Goal: Browse casually: Explore the website without a specific task or goal

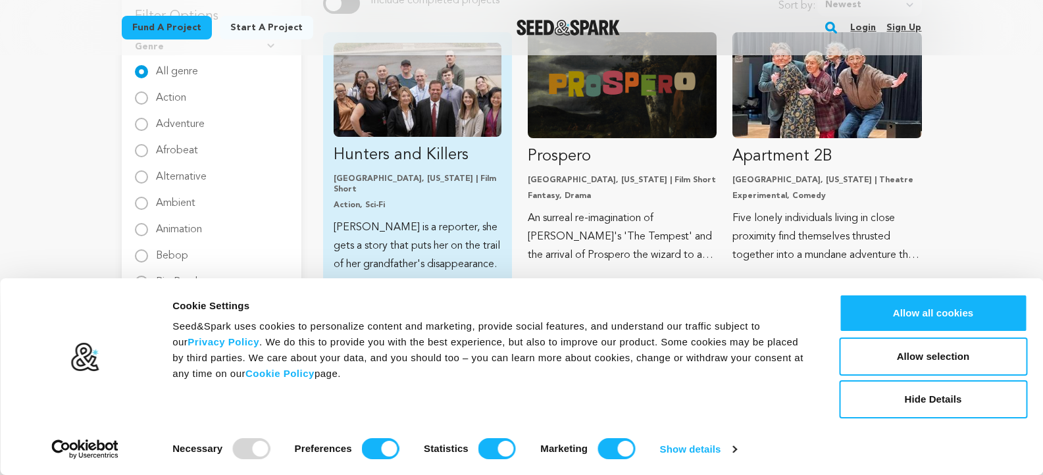
scroll to position [192, 0]
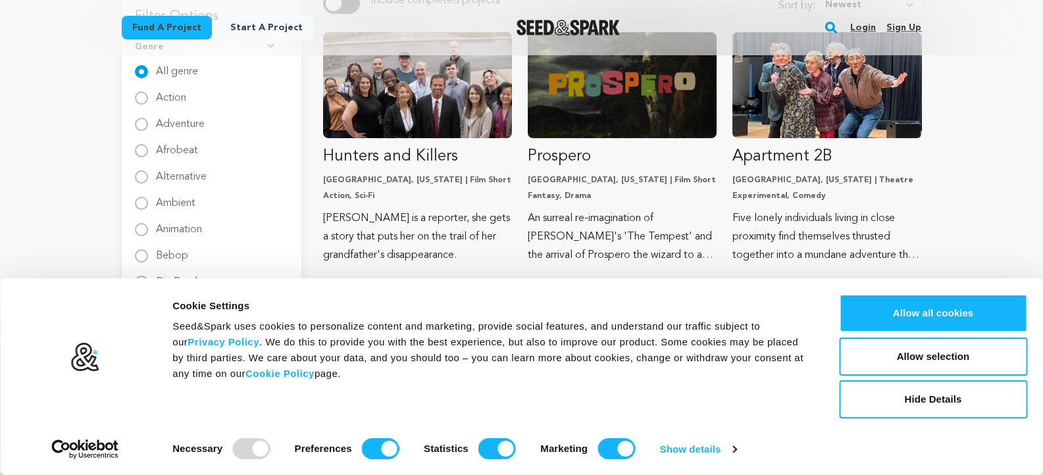
click at [385, 436] on div "Necessary Preferences Statistics Marketing" at bounding box center [415, 447] width 487 height 26
click at [380, 441] on input "Preferences" at bounding box center [381, 448] width 38 height 21
checkbox input "false"
click at [489, 442] on input "Statistics" at bounding box center [498, 448] width 38 height 21
checkbox input "false"
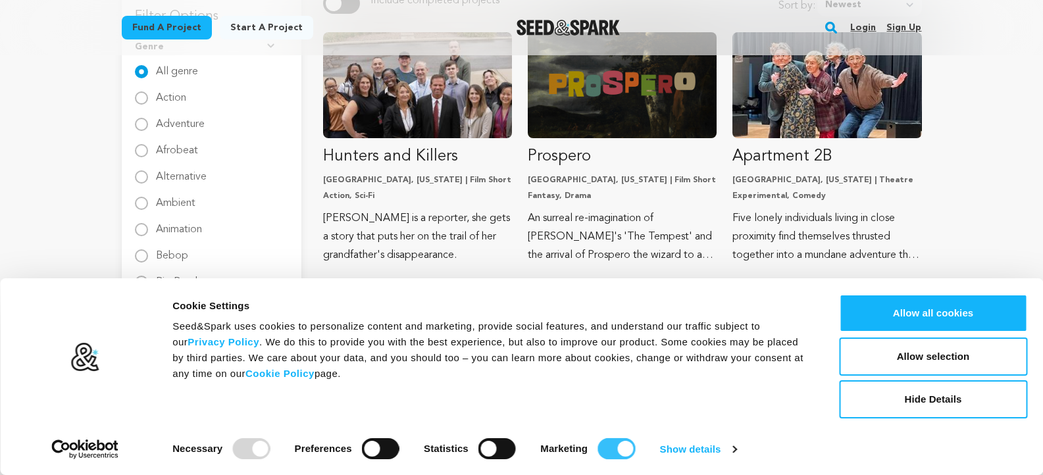
click at [612, 444] on input "Marketing" at bounding box center [617, 448] width 38 height 21
checkbox input "false"
click at [940, 359] on button "Allow selection" at bounding box center [933, 357] width 188 height 38
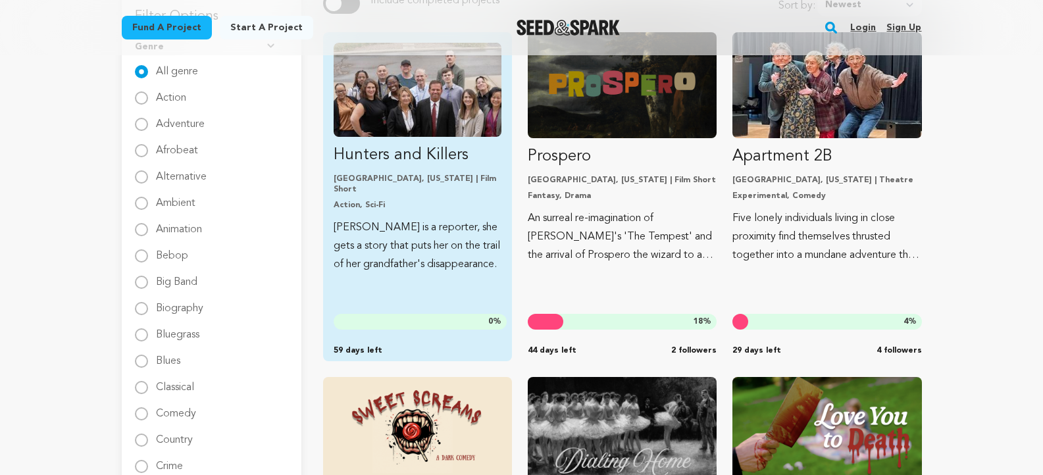
click at [426, 91] on img "Fund Hunters and Killers" at bounding box center [418, 90] width 168 height 94
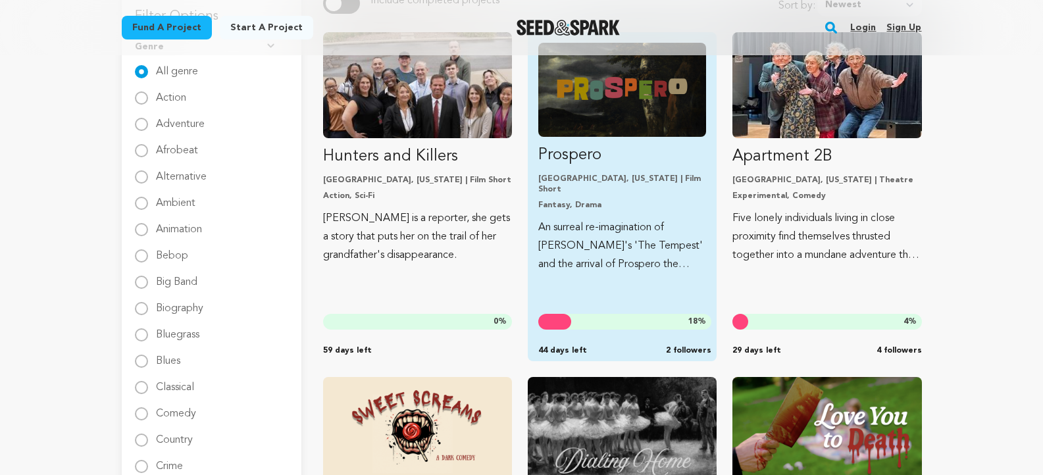
click at [619, 103] on img "Fund Prospero" at bounding box center [622, 90] width 168 height 94
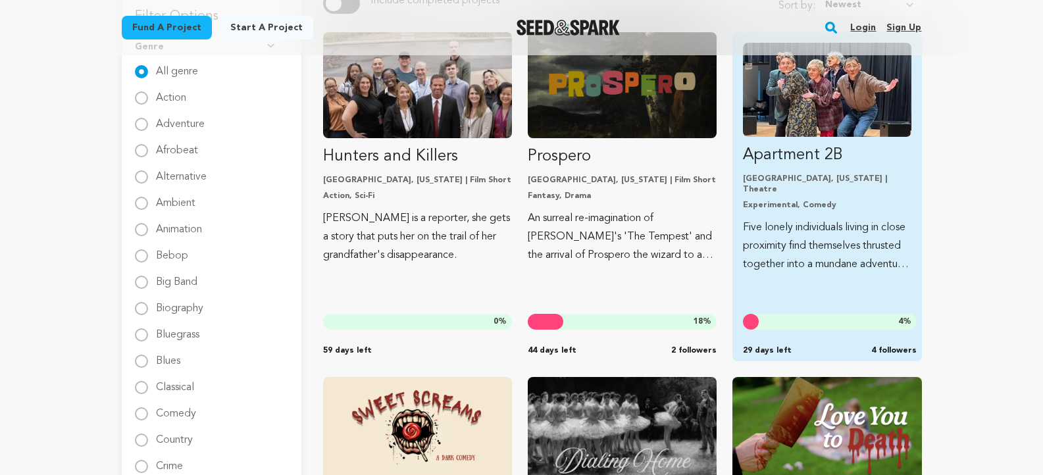
click at [889, 118] on img "Fund Apartment 2B" at bounding box center [827, 90] width 168 height 94
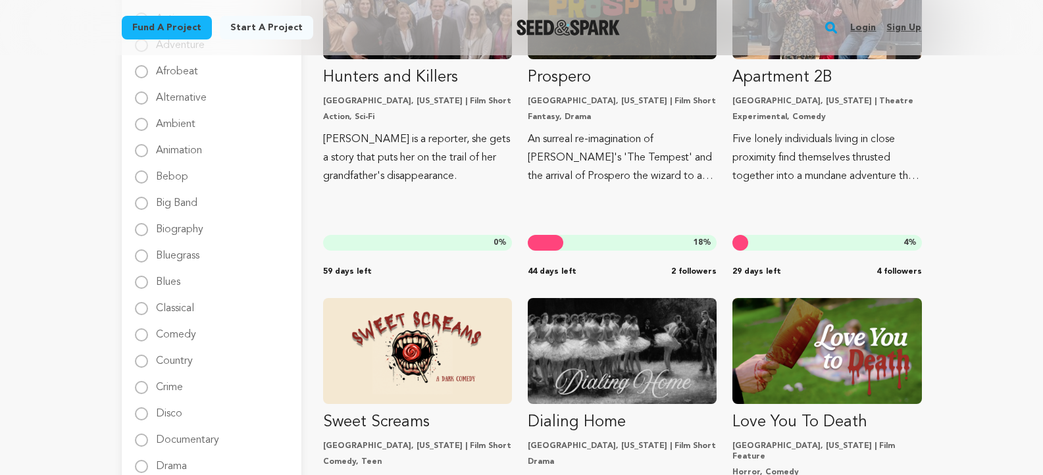
scroll to position [474, 0]
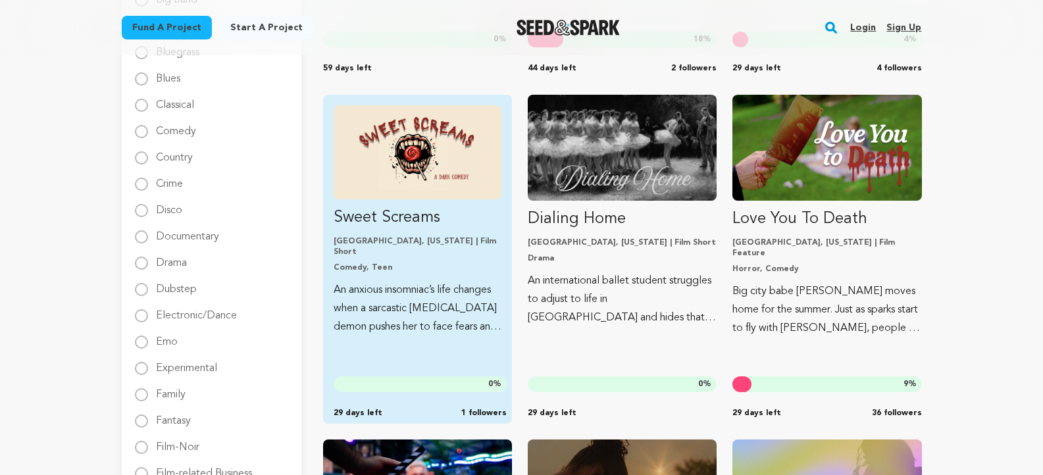
click at [436, 155] on img "Fund Sweet Screams" at bounding box center [418, 152] width 168 height 94
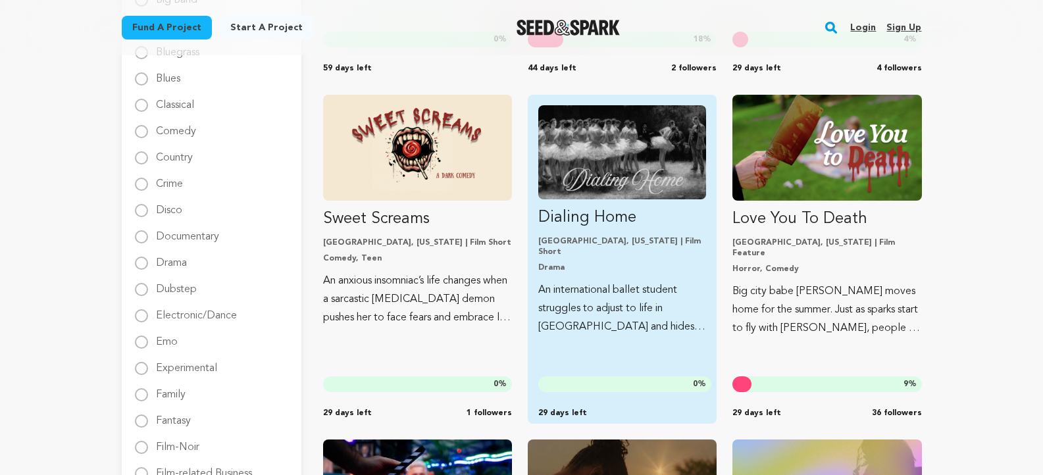
click at [627, 162] on img "Fund Dialing Home" at bounding box center [622, 152] width 168 height 94
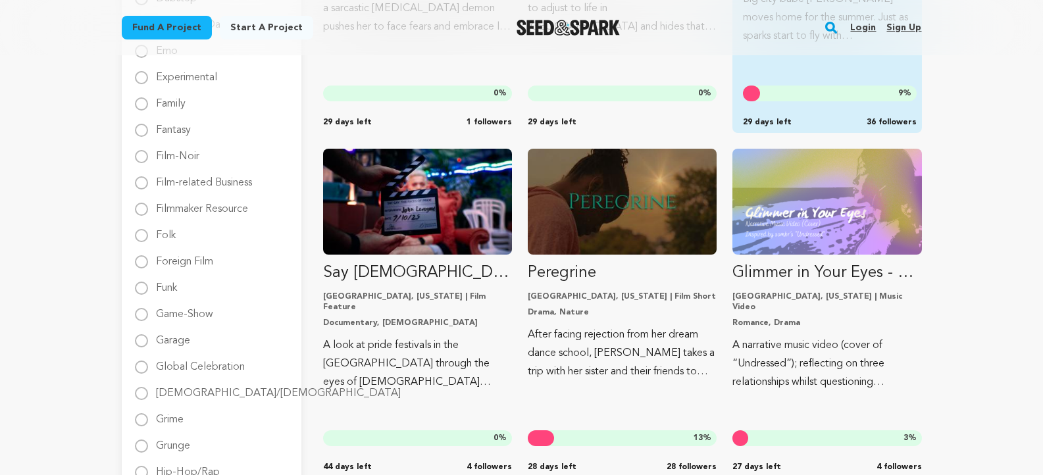
scroll to position [896, 0]
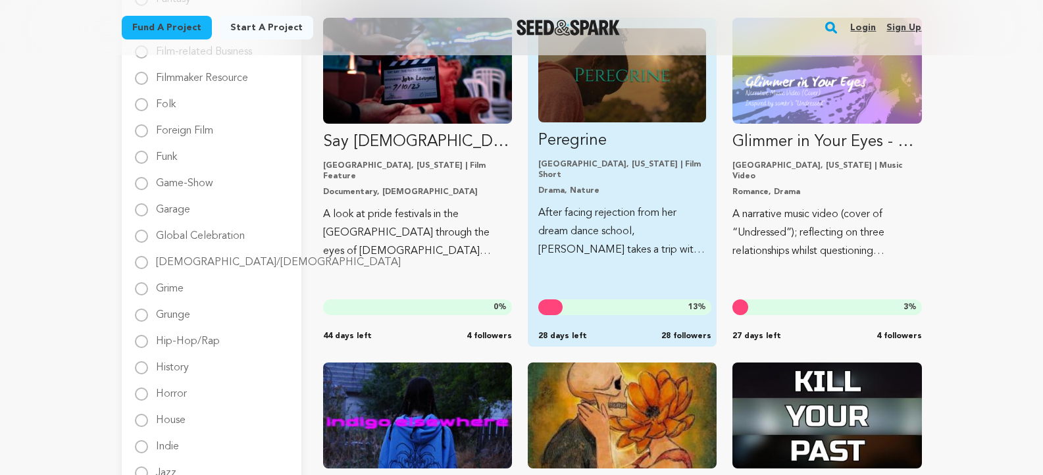
click at [569, 84] on img "Fund Peregrine" at bounding box center [622, 75] width 168 height 94
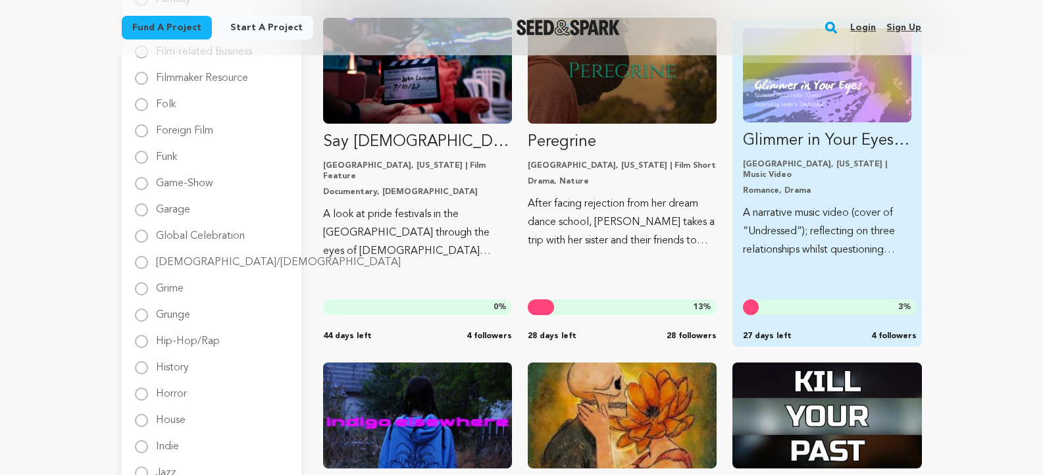
drag, startPoint x: 840, startPoint y: 105, endPoint x: 835, endPoint y: 112, distance: 8.4
click at [840, 105] on img "Fund Glimmer in Your Eyes - Narrative Music Video" at bounding box center [827, 75] width 168 height 94
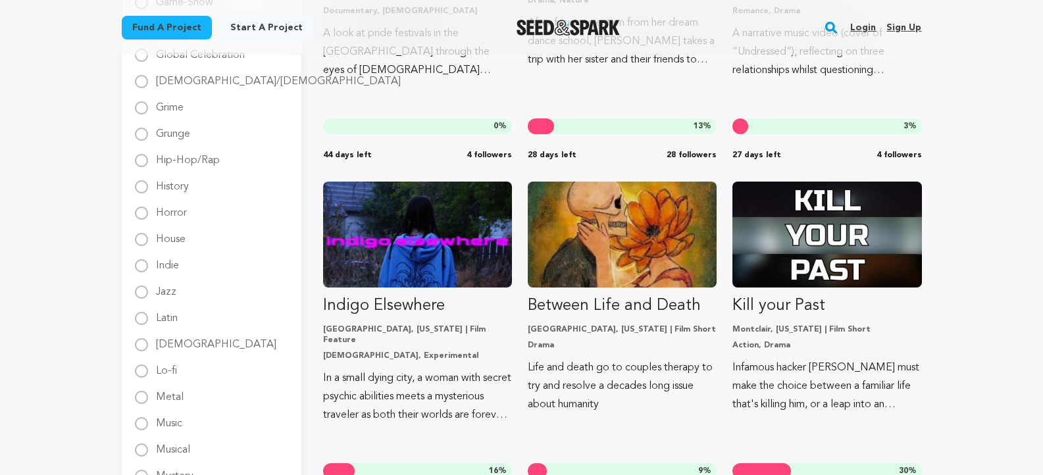
scroll to position [1153, 0]
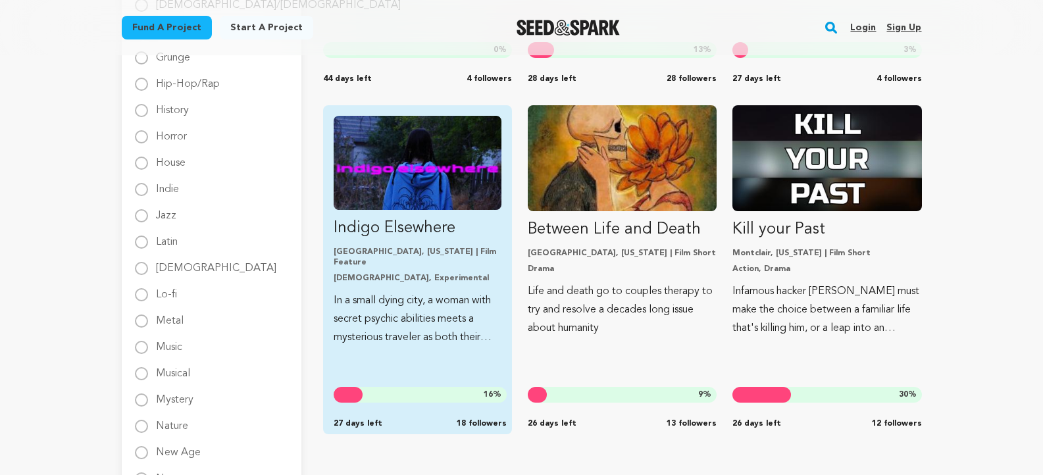
click at [436, 169] on img "Fund Indigo Elsewhere" at bounding box center [418, 163] width 168 height 94
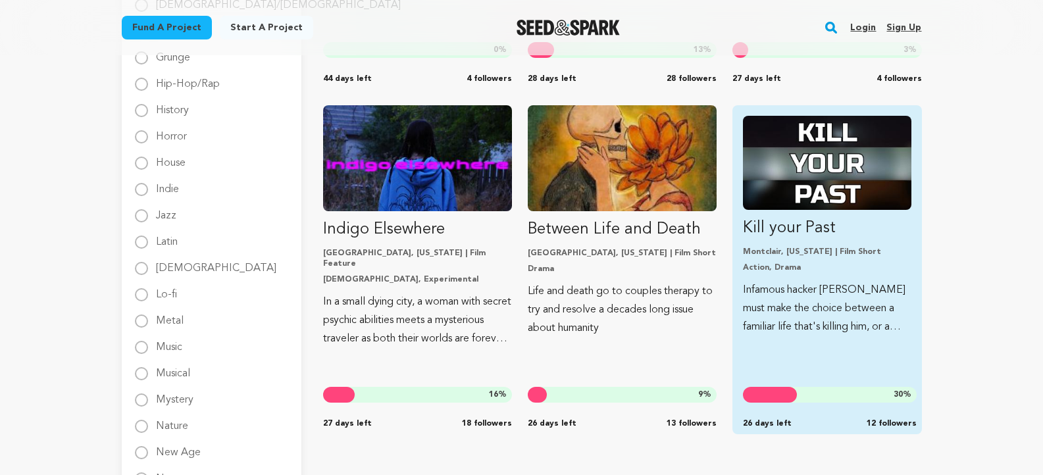
click at [789, 182] on img "Fund Kill your Past" at bounding box center [827, 163] width 168 height 94
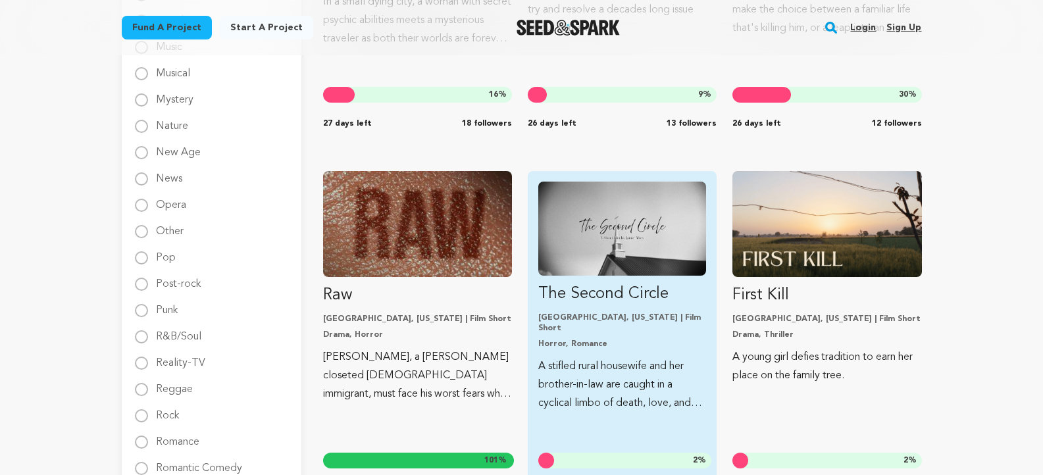
scroll to position [1558, 0]
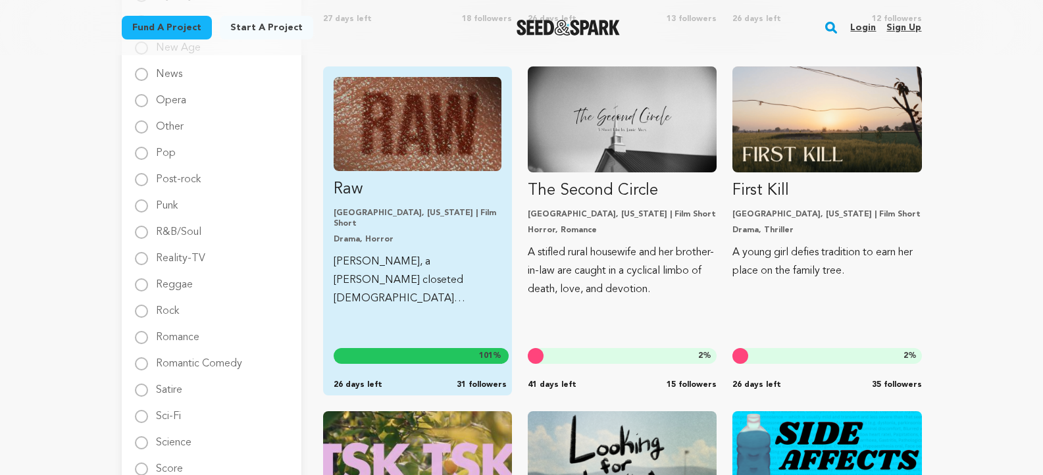
click at [404, 138] on img "Fund Raw" at bounding box center [418, 124] width 168 height 94
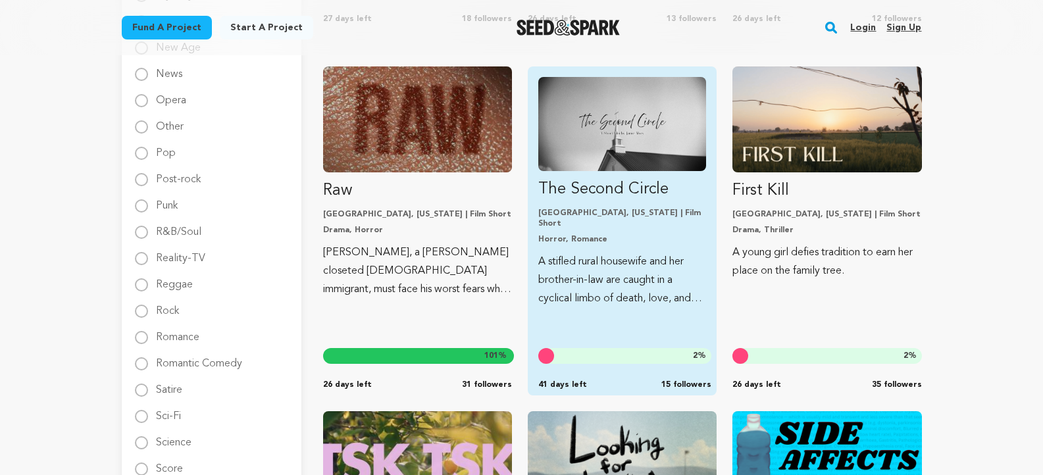
click at [656, 147] on img "Fund The Second Circle" at bounding box center [622, 124] width 168 height 94
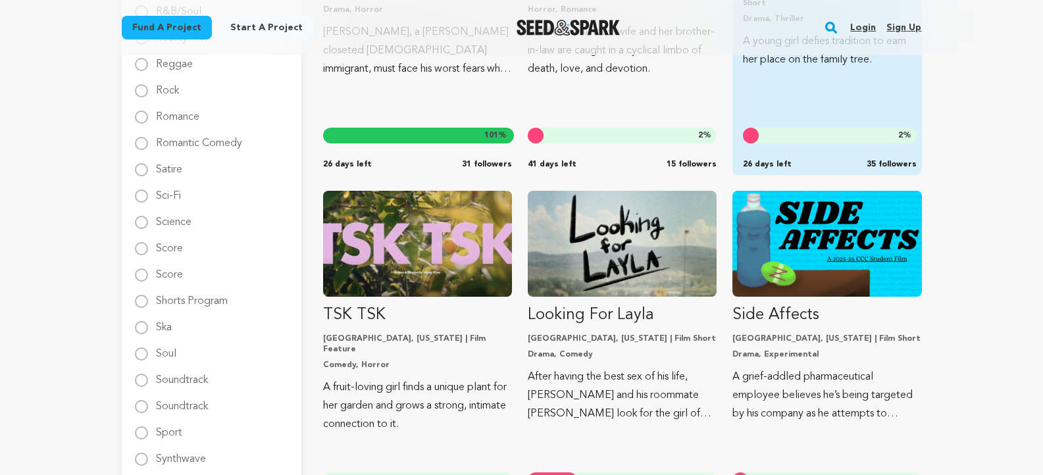
scroll to position [1784, 0]
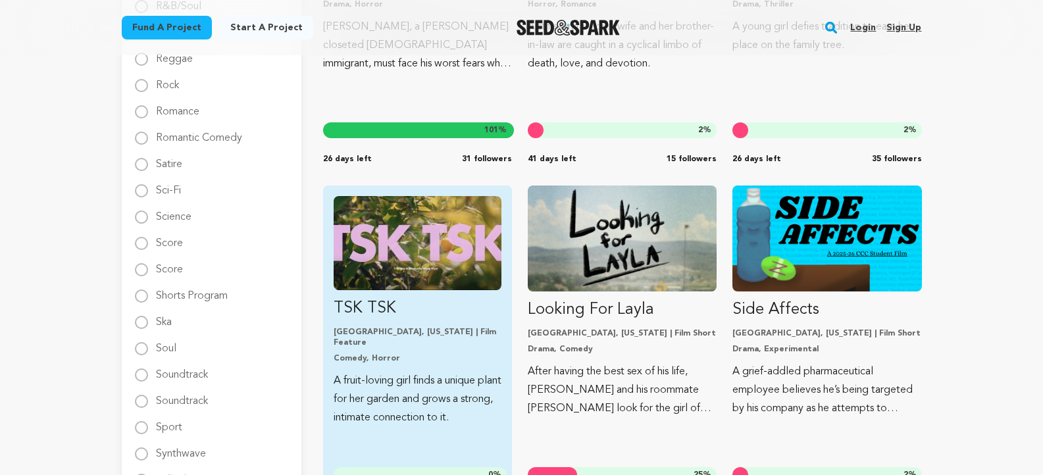
click at [438, 244] on img "Fund TSK TSK" at bounding box center [418, 243] width 168 height 94
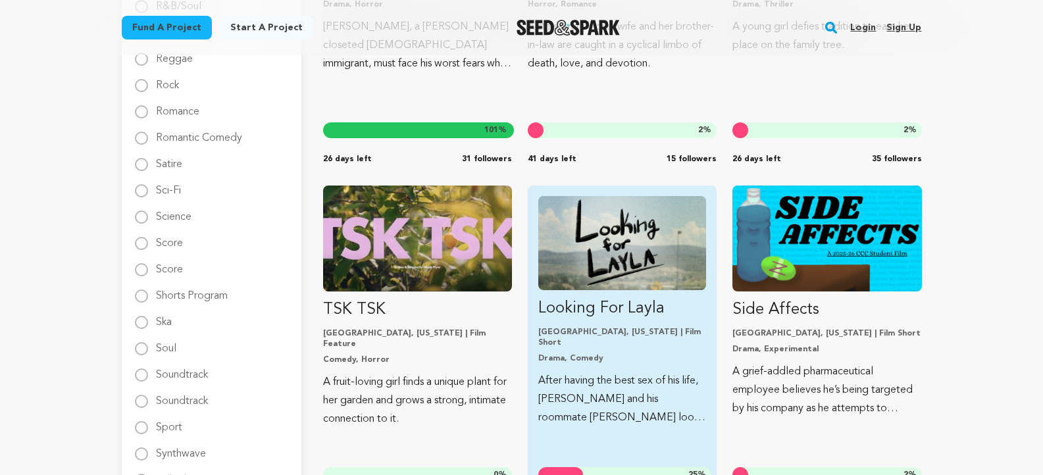
click at [599, 242] on img "Fund Looking For Layla" at bounding box center [622, 243] width 168 height 94
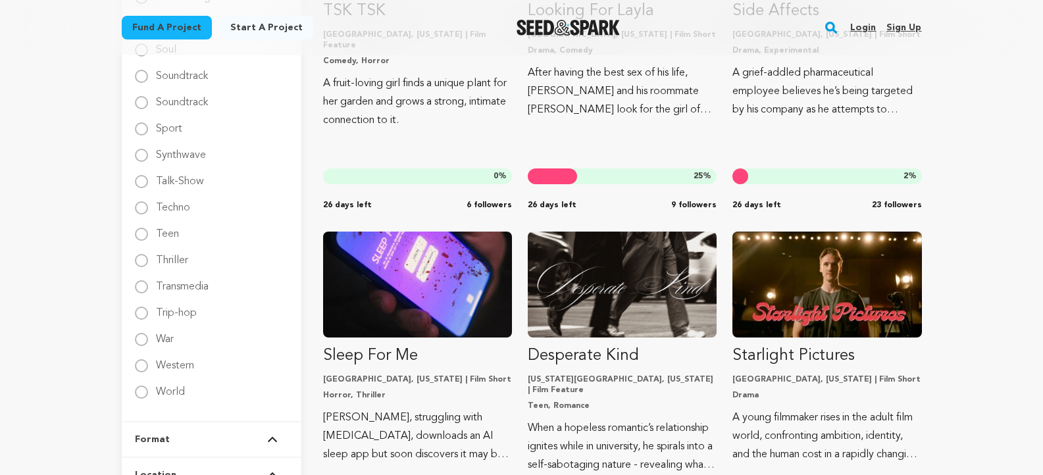
scroll to position [2244, 0]
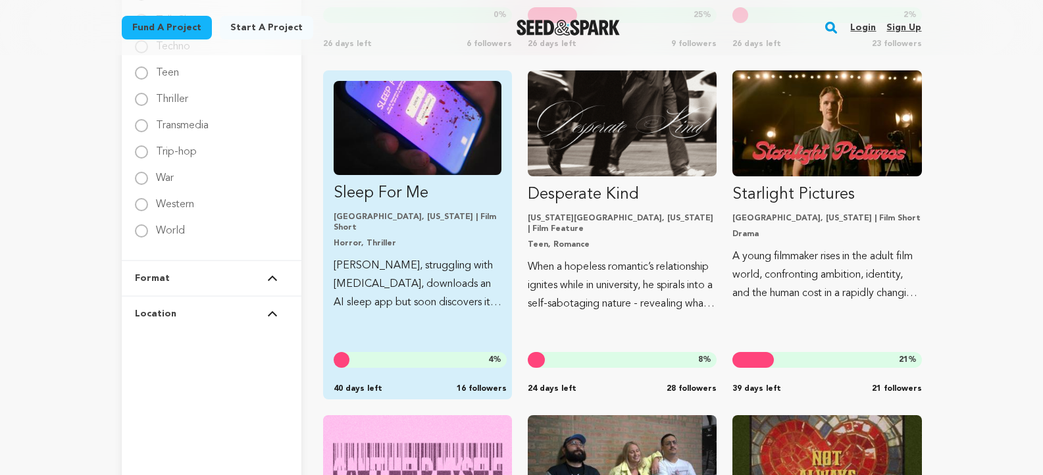
click at [418, 128] on img "Fund Sleep For Me" at bounding box center [418, 128] width 168 height 94
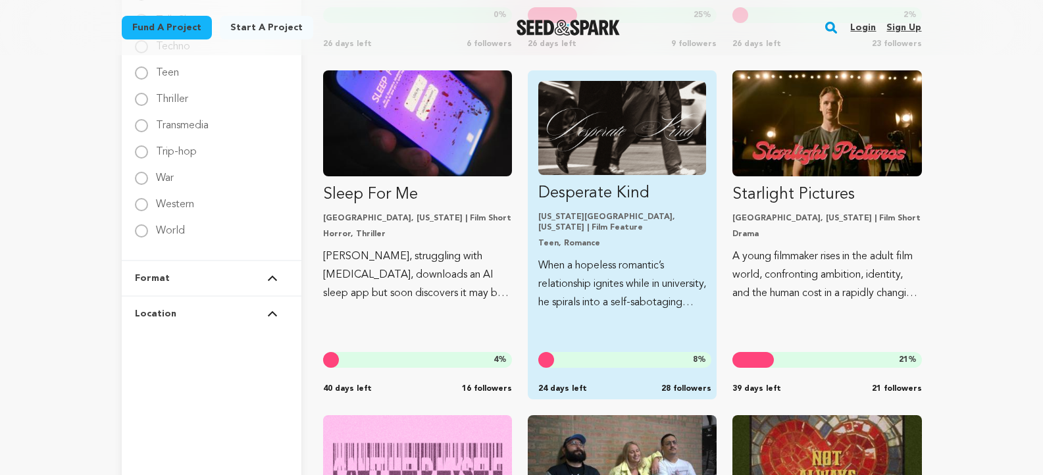
click at [617, 131] on img "Fund Desperate Kind" at bounding box center [622, 128] width 168 height 94
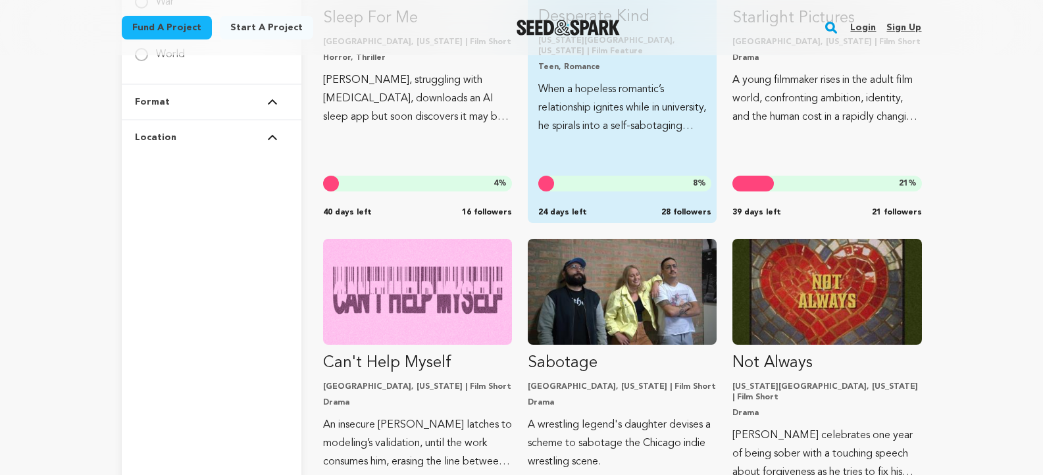
scroll to position [2527, 0]
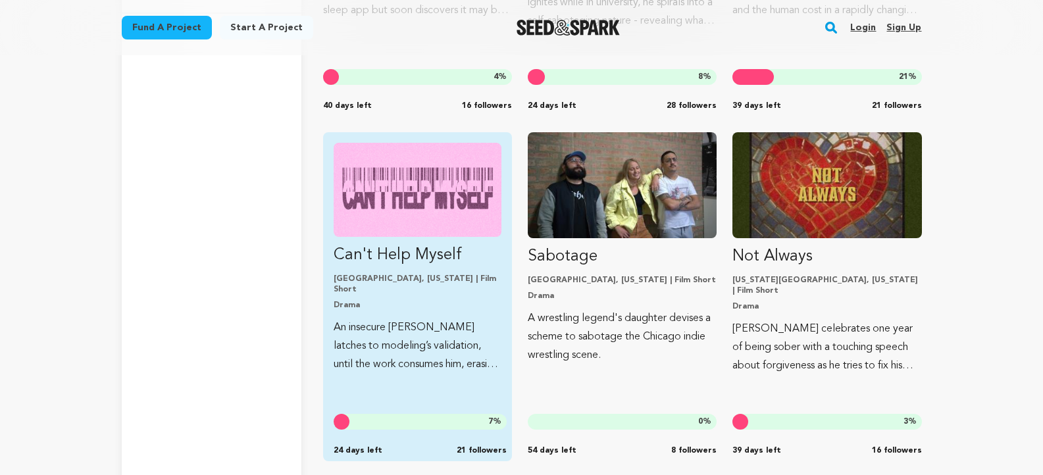
click at [469, 201] on img "Fund Can&#039;t Help Myself" at bounding box center [418, 190] width 168 height 94
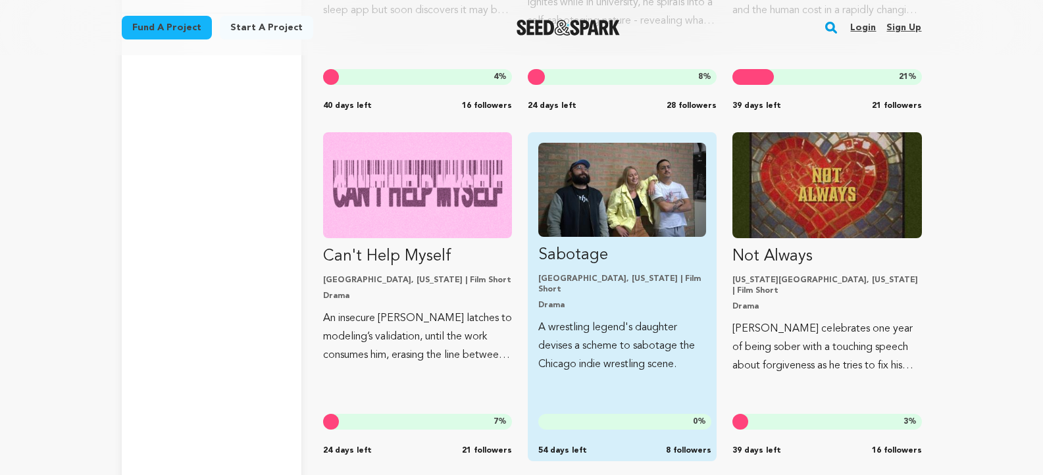
click at [669, 212] on img "Fund Sabotage" at bounding box center [622, 190] width 168 height 94
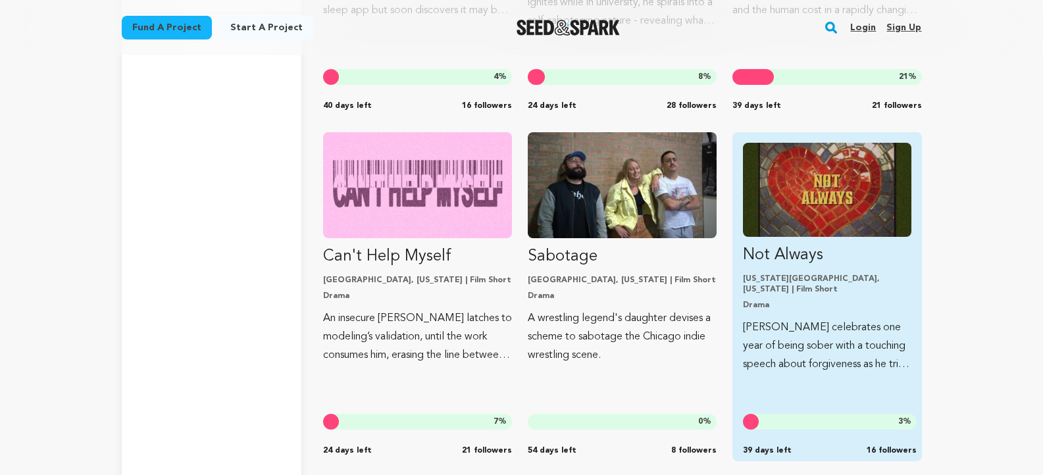
click at [864, 207] on img "Fund Not Always" at bounding box center [827, 190] width 168 height 94
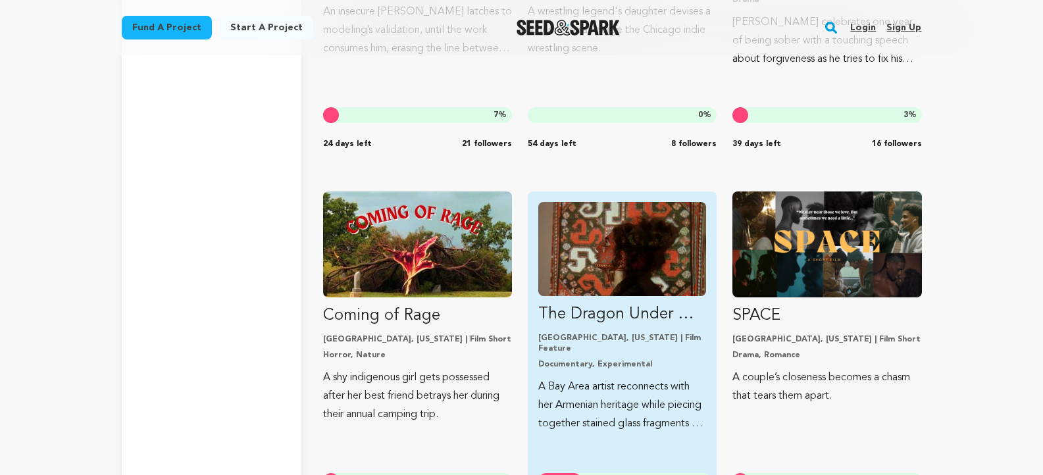
scroll to position [2925, 0]
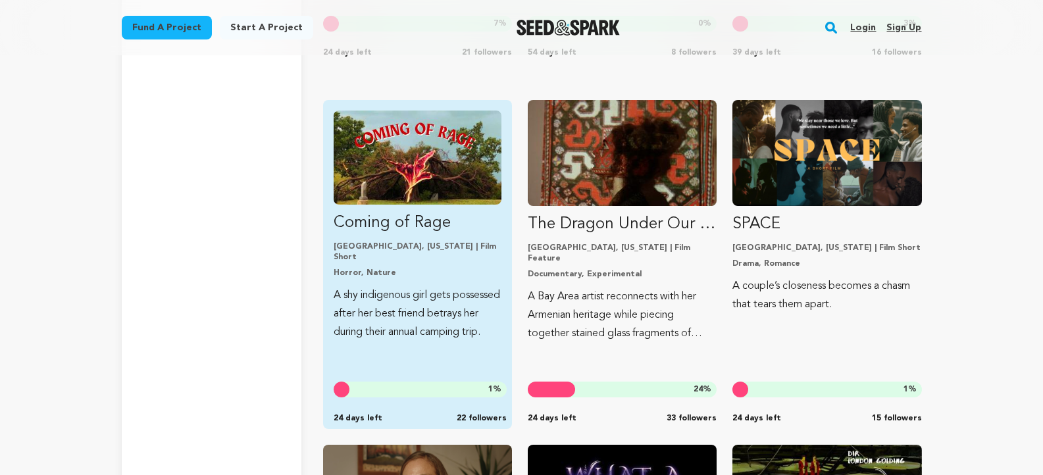
drag, startPoint x: 433, startPoint y: 173, endPoint x: 492, endPoint y: 180, distance: 59.7
click at [433, 173] on img "Fund Coming of Rage" at bounding box center [418, 158] width 168 height 94
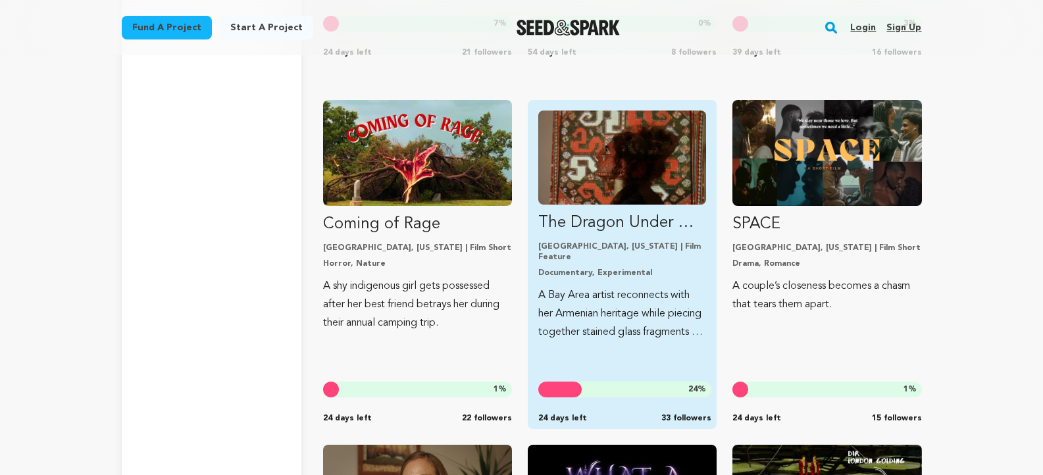
click at [600, 182] on img "Fund The Dragon Under Our Feet" at bounding box center [622, 158] width 168 height 94
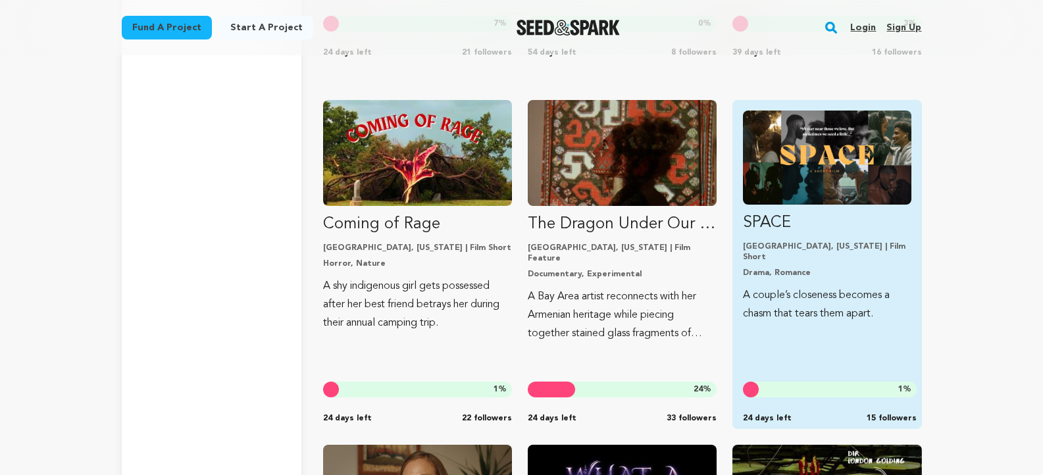
click at [861, 190] on img "Fund SPACE" at bounding box center [827, 158] width 168 height 94
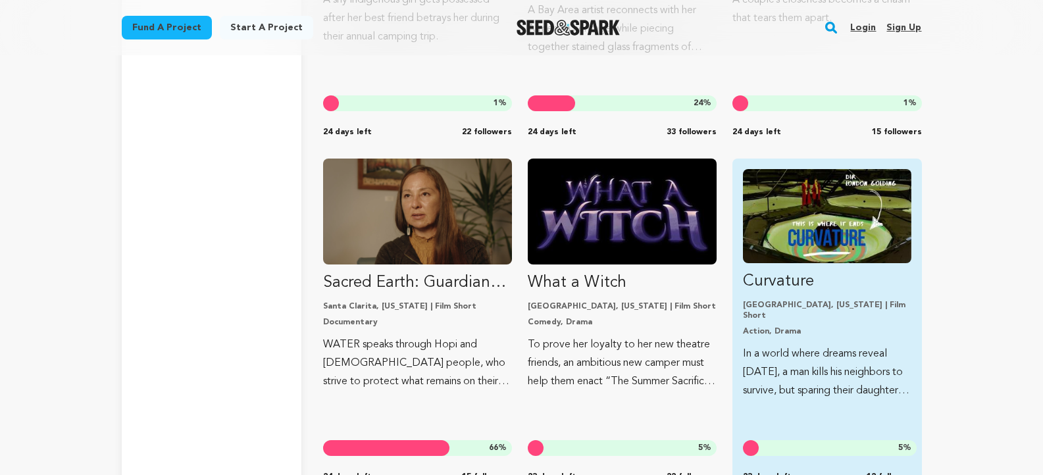
scroll to position [3268, 0]
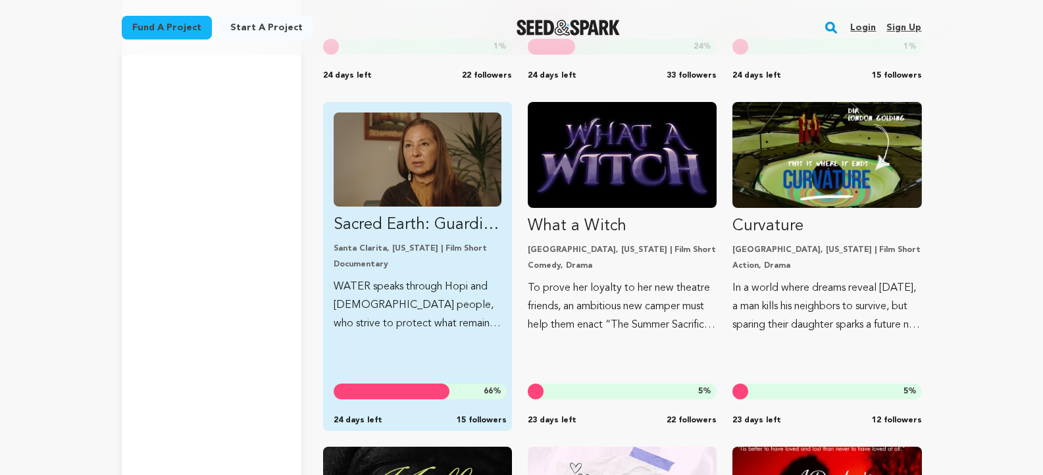
click at [383, 180] on img "Fund Sacred Earth: Guardians of Water" at bounding box center [418, 160] width 168 height 94
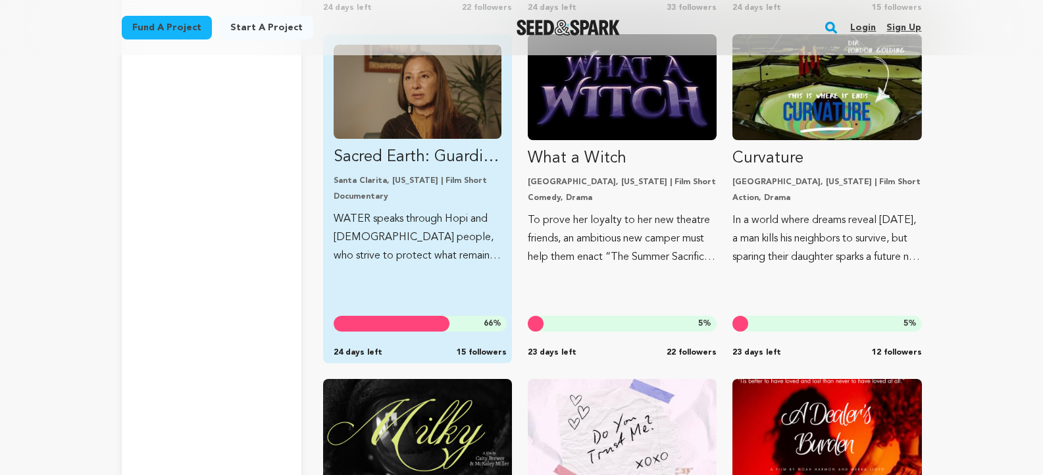
scroll to position [3554, 0]
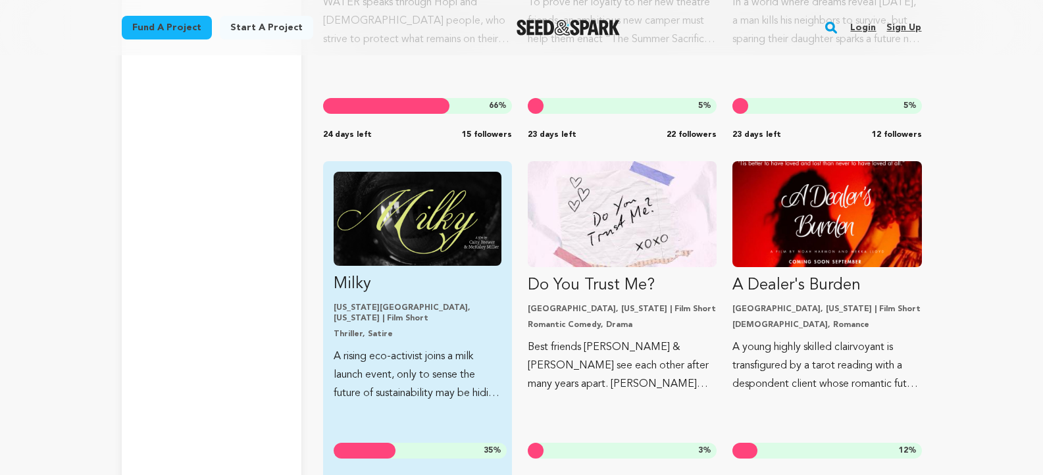
click at [398, 207] on img "Fund Milky" at bounding box center [418, 219] width 168 height 94
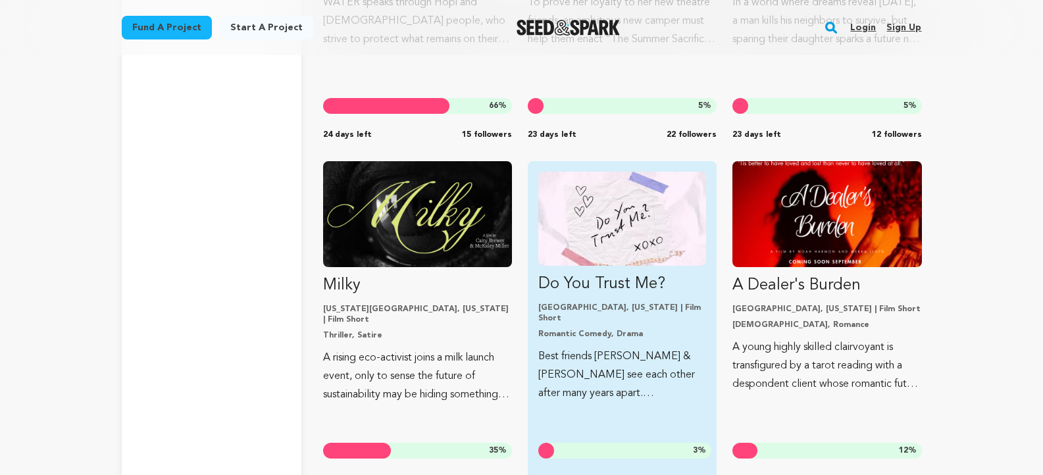
click at [617, 226] on img "Fund Do You Trust Me?" at bounding box center [622, 219] width 168 height 94
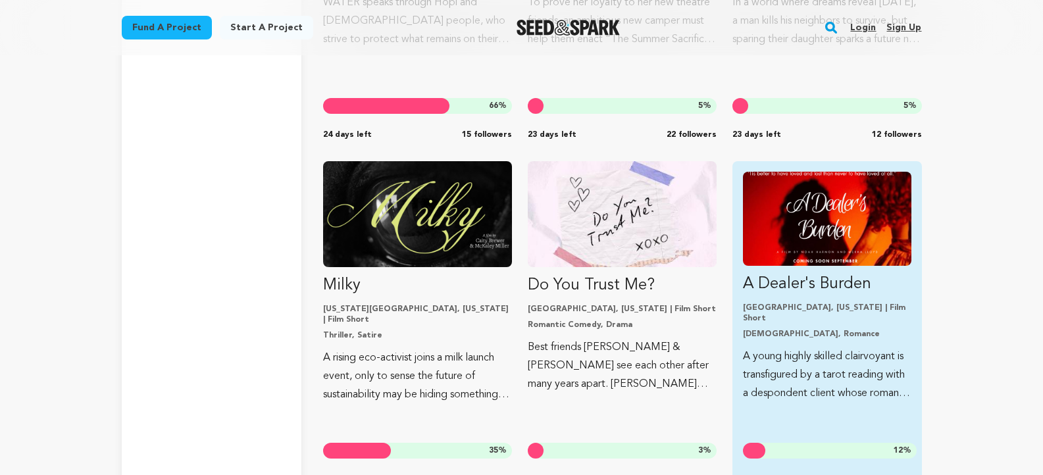
click at [827, 242] on img "Fund A Dealer&#039;s Burden" at bounding box center [827, 219] width 168 height 94
